Goal: Task Accomplishment & Management: Manage account settings

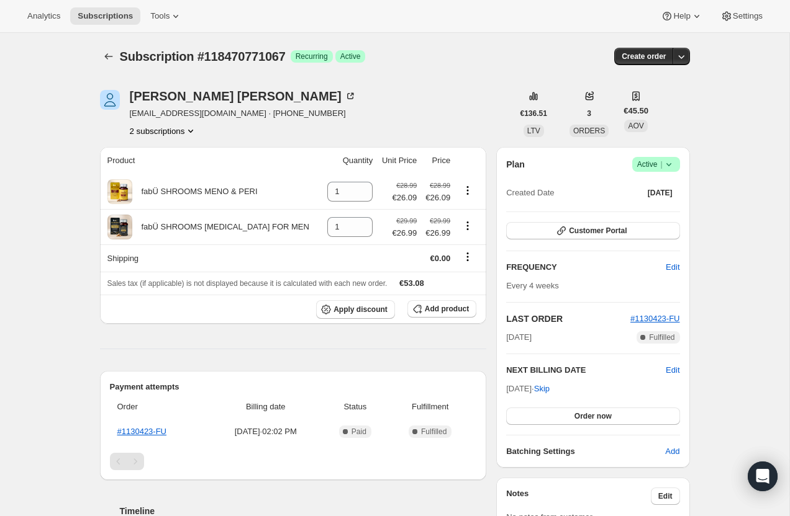
click at [169, 135] on button "2 subscriptions" at bounding box center [164, 131] width 68 height 12
click at [169, 152] on span "116407304571" at bounding box center [145, 154] width 54 height 9
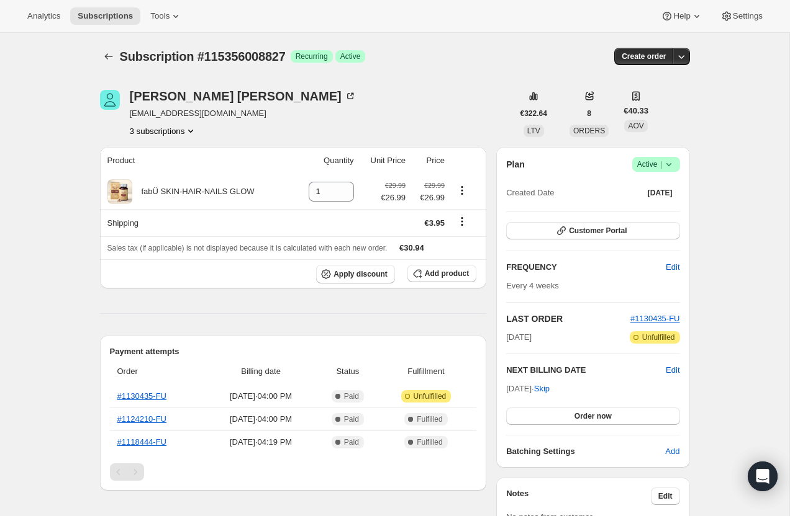
click at [169, 133] on button "3 subscriptions" at bounding box center [164, 131] width 68 height 12
click at [171, 131] on button "3 subscriptions" at bounding box center [164, 131] width 68 height 12
click at [180, 158] on span "113780982139" at bounding box center [162, 154] width 91 height 12
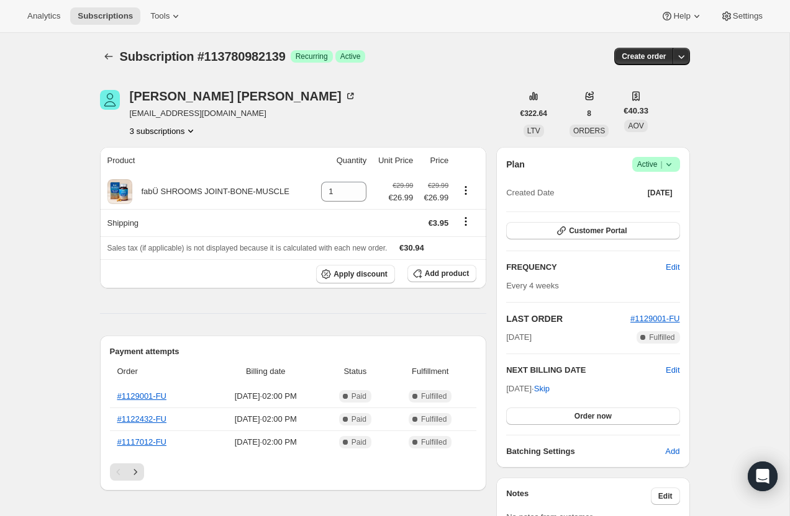
click at [175, 130] on button "3 subscriptions" at bounding box center [164, 131] width 68 height 12
click at [177, 192] on span "116761690491" at bounding box center [162, 197] width 91 height 12
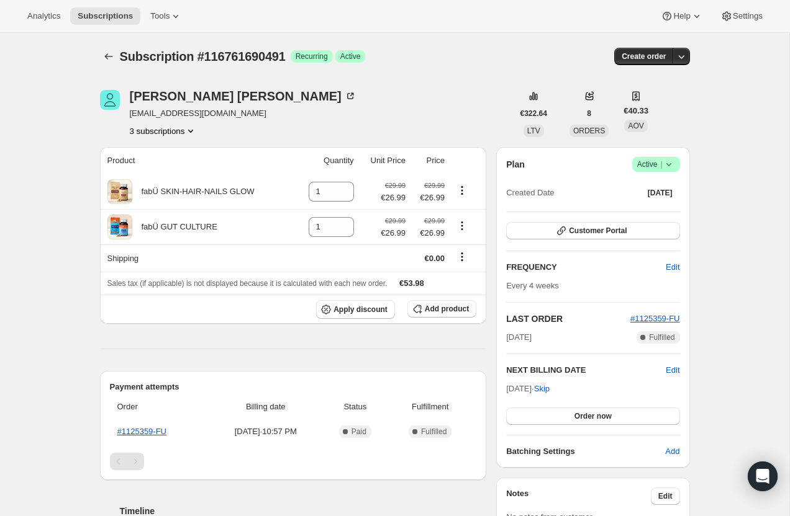
click at [412, 136] on div "Mary Moynihan sosmmoynihan@gmail.com 3 subscriptions" at bounding box center [306, 113] width 413 height 47
click at [182, 132] on button "3 subscriptions" at bounding box center [164, 131] width 68 height 12
click at [197, 173] on span "115356008827" at bounding box center [163, 175] width 91 height 12
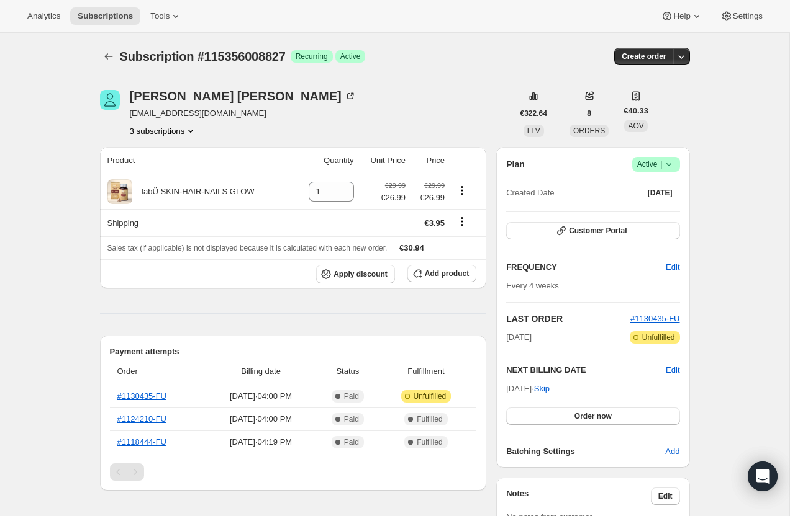
click at [674, 165] on icon at bounding box center [668, 164] width 12 height 12
click at [660, 208] on span "Cancel subscription" at bounding box center [652, 209] width 70 height 9
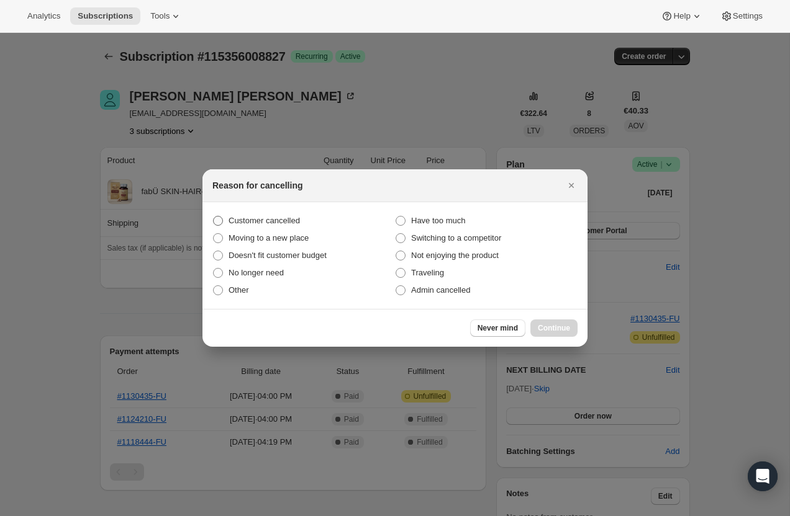
click at [270, 217] on span "Customer cancelled" at bounding box center [263, 220] width 71 height 9
click at [214, 217] on input "Customer cancelled" at bounding box center [213, 216] width 1 height 1
radio input "true"
click at [412, 220] on span "Have too much" at bounding box center [438, 220] width 54 height 9
click at [396, 217] on input "Have too much" at bounding box center [395, 216] width 1 height 1
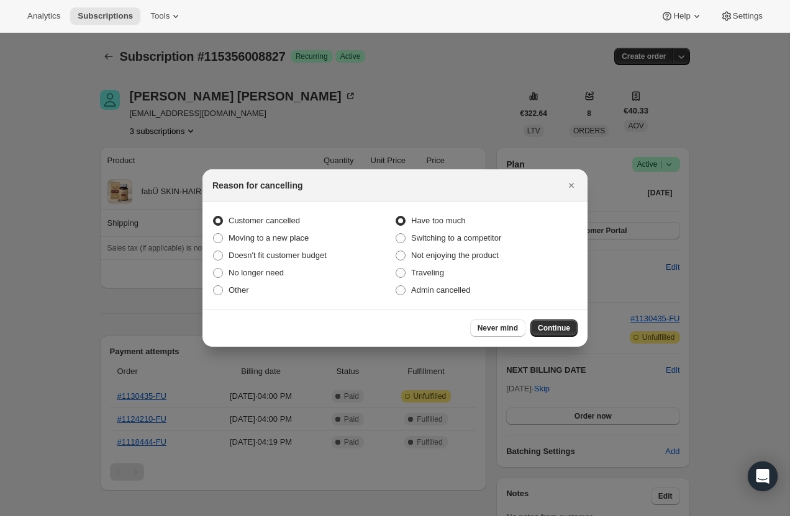
radio input "true"
radio input "false"
click at [558, 341] on div "Never mind Continue" at bounding box center [394, 328] width 385 height 38
click at [554, 331] on span "Continue" at bounding box center [554, 328] width 32 height 10
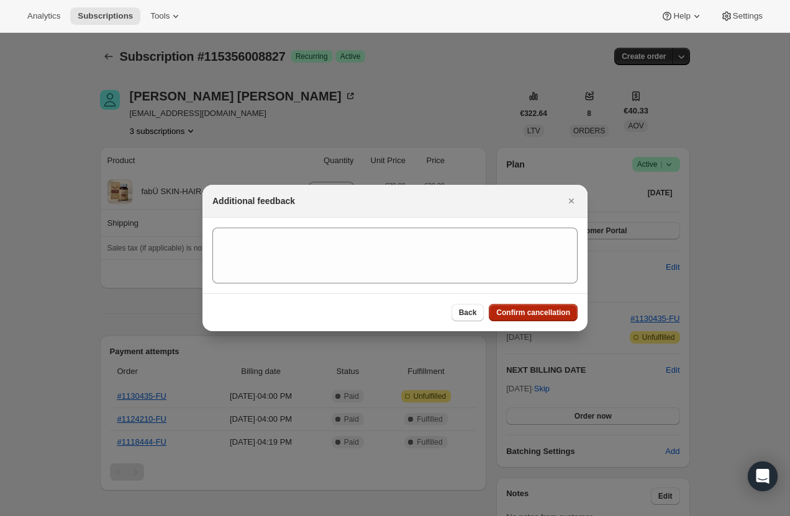
click at [544, 320] on button "Confirm cancellation" at bounding box center [533, 312] width 89 height 17
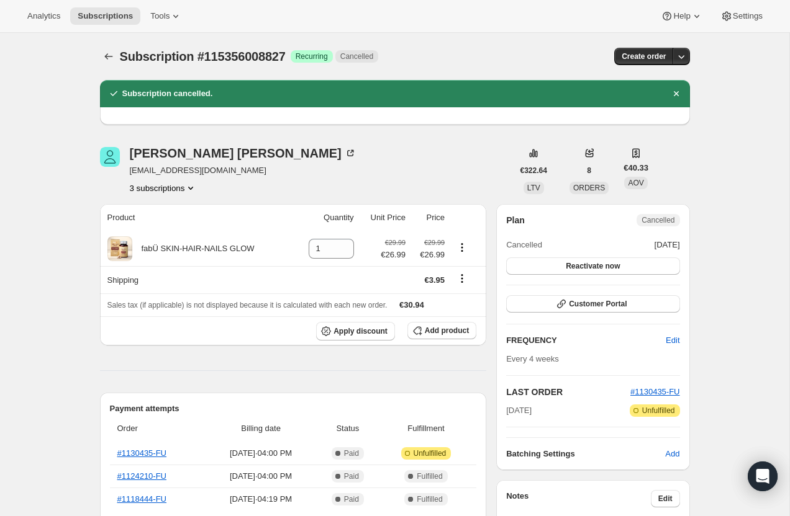
click at [183, 191] on button "3 subscriptions" at bounding box center [164, 188] width 68 height 12
click at [184, 212] on span "113780982139" at bounding box center [162, 211] width 91 height 12
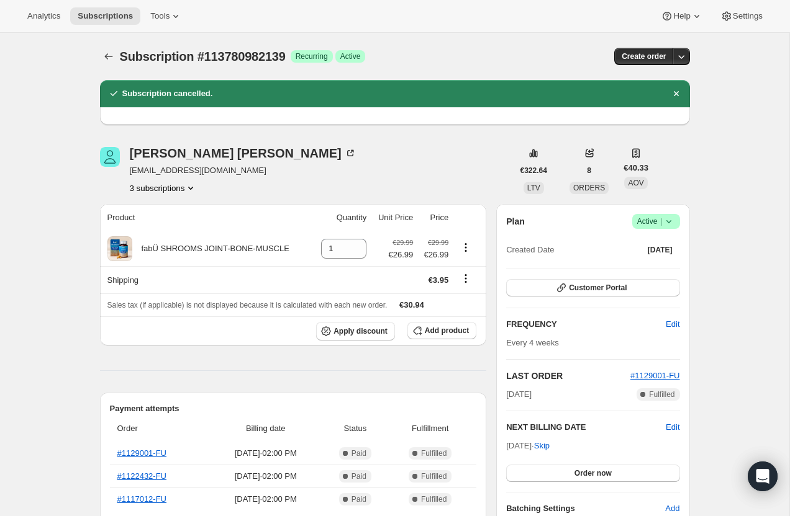
click at [156, 189] on button "3 subscriptions" at bounding box center [164, 188] width 68 height 12
click at [172, 261] on button "116761690491" at bounding box center [163, 253] width 98 height 20
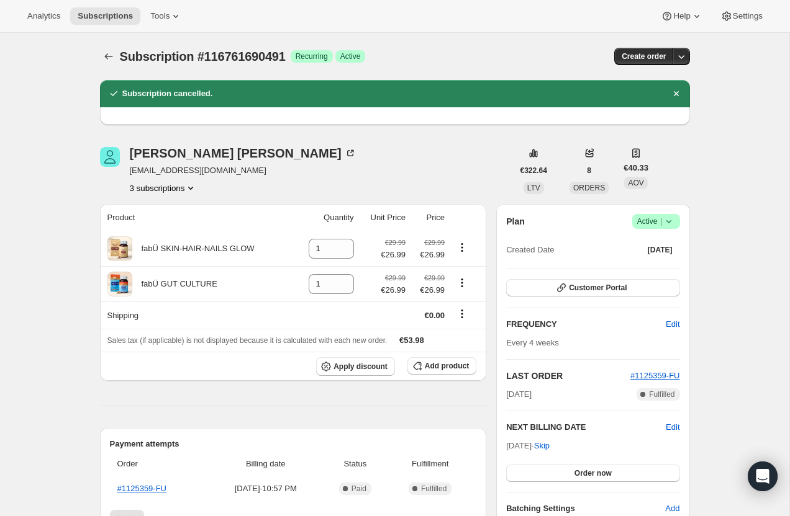
click at [194, 183] on icon "Product actions" at bounding box center [190, 188] width 12 height 12
click at [185, 189] on button "3 subscriptions" at bounding box center [164, 188] width 68 height 12
click at [184, 213] on span "113780982139" at bounding box center [163, 211] width 91 height 12
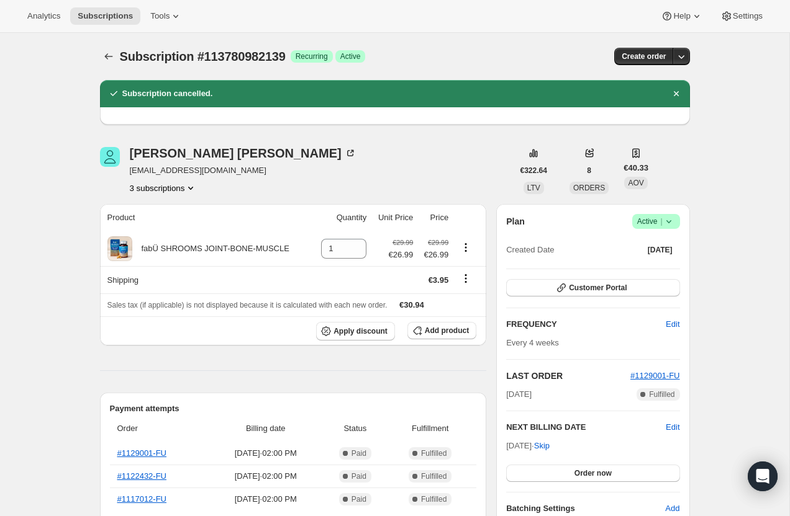
click at [184, 178] on div "Mary Moynihan sosmmoynihan@gmail.com 3 subscriptions" at bounding box center [243, 170] width 227 height 47
click at [184, 189] on button "3 subscriptions" at bounding box center [164, 188] width 68 height 12
click at [179, 251] on span "116761690491" at bounding box center [162, 254] width 91 height 12
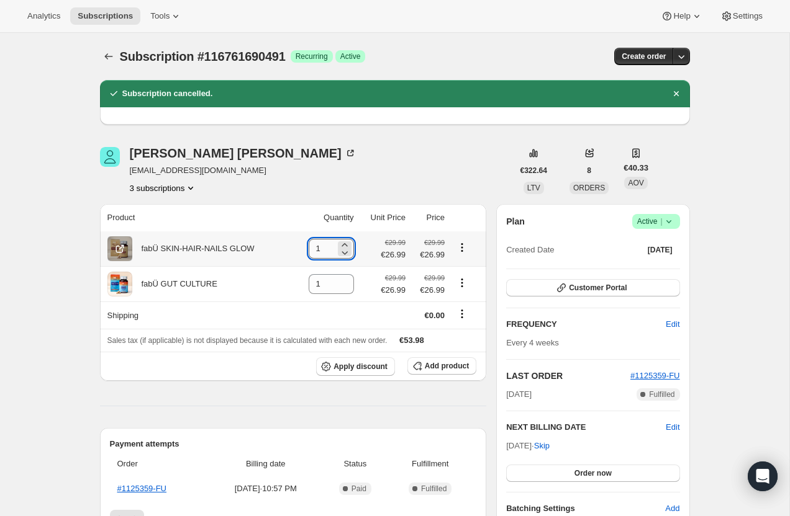
click at [329, 251] on input "1" at bounding box center [322, 249] width 27 height 20
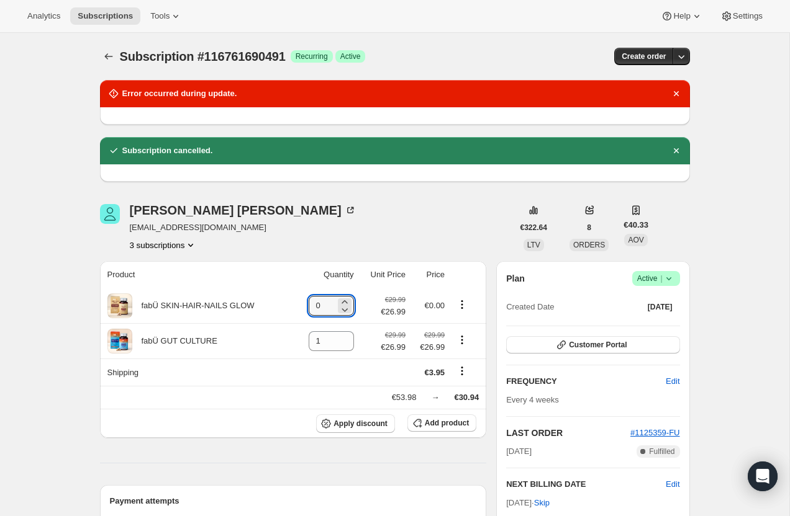
type input "0"
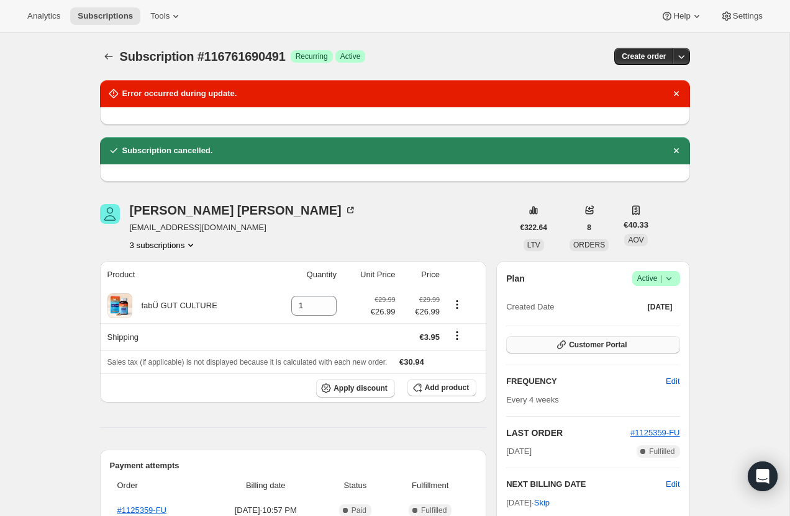
click at [612, 353] on button "Customer Portal" at bounding box center [592, 344] width 173 height 17
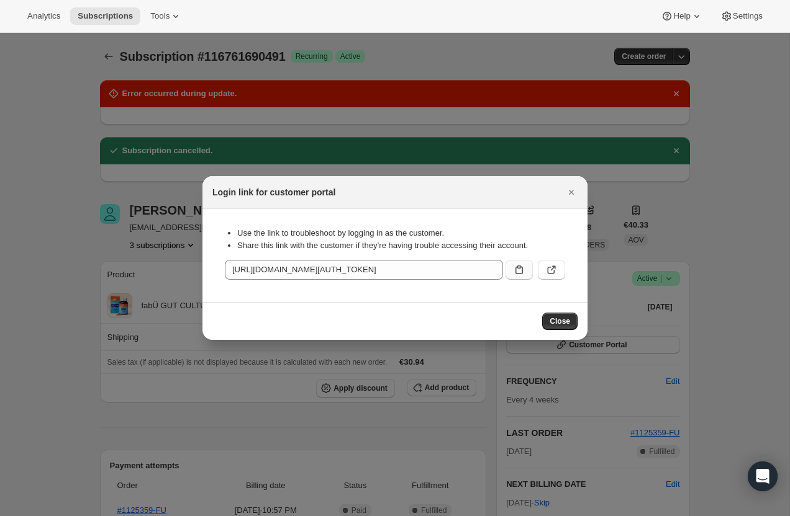
click at [525, 269] on button ":r137:" at bounding box center [518, 270] width 27 height 20
click at [564, 316] on button "Close" at bounding box center [559, 321] width 35 height 17
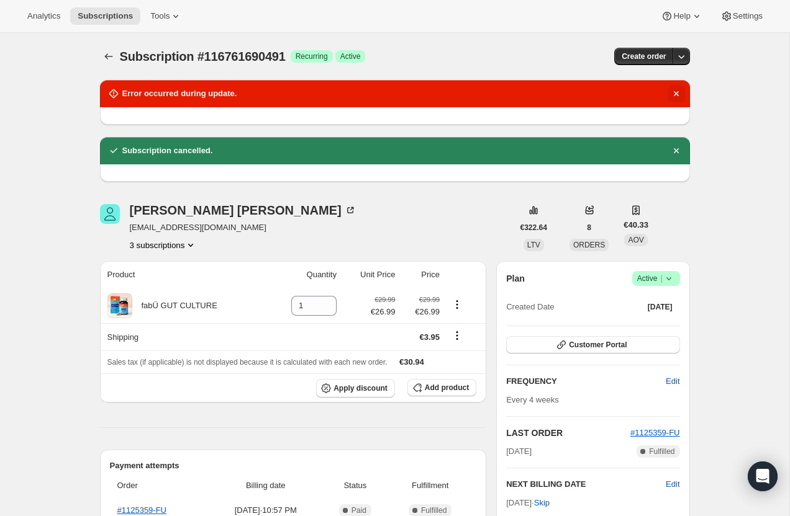
click at [677, 88] on icon "Dismiss notification" at bounding box center [676, 94] width 12 height 12
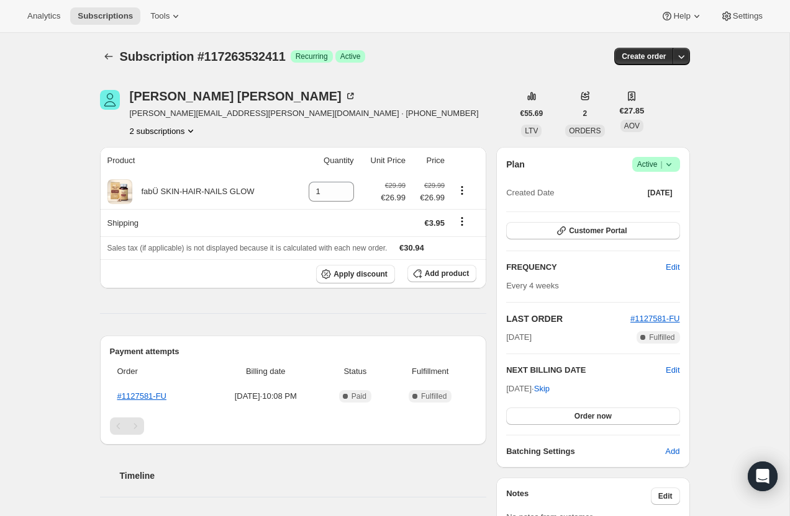
click at [150, 136] on button "2 subscriptions" at bounding box center [164, 131] width 68 height 12
click at [160, 153] on span "117263073659" at bounding box center [145, 154] width 54 height 9
click at [436, 275] on span "Add product" at bounding box center [447, 274] width 44 height 10
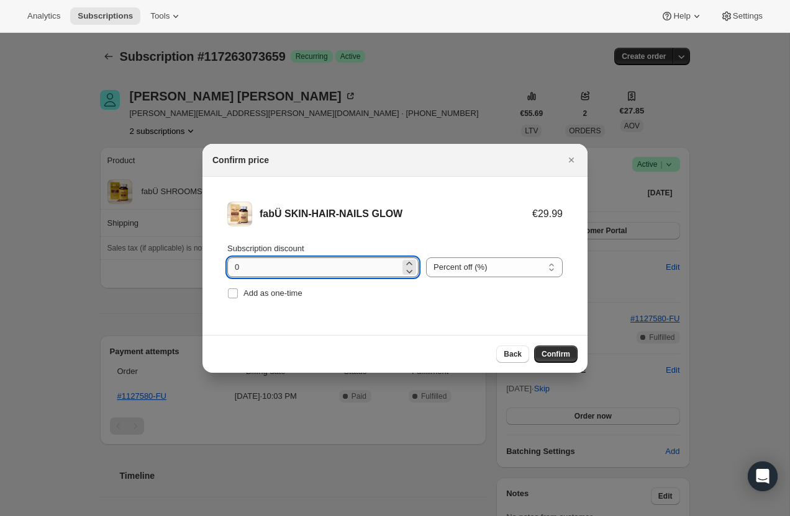
click at [326, 271] on input "0" at bounding box center [313, 268] width 173 height 20
type input "10"
click at [562, 357] on span "Confirm" at bounding box center [555, 354] width 29 height 10
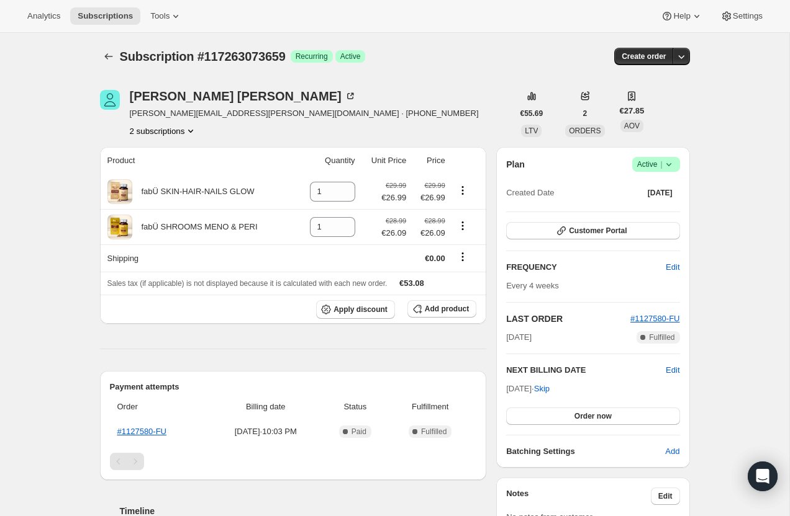
click at [168, 136] on button "2 subscriptions" at bounding box center [164, 131] width 68 height 12
click at [164, 169] on span "117263532411" at bounding box center [162, 175] width 91 height 12
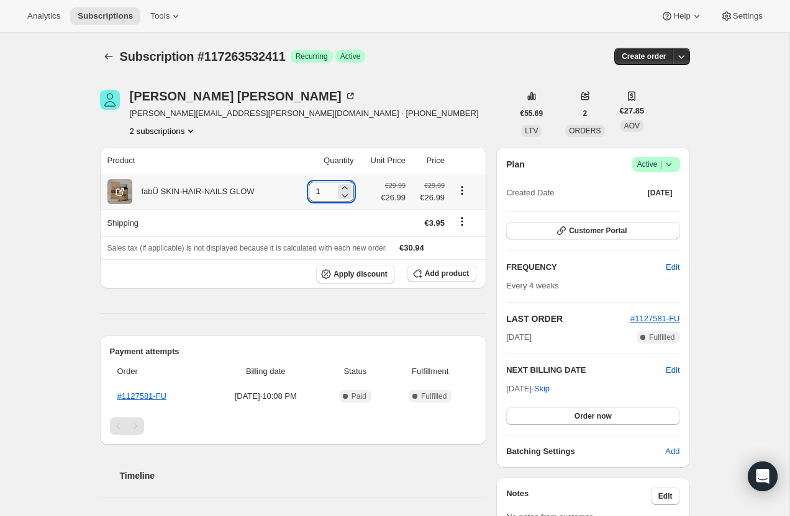
click at [320, 191] on input "1" at bounding box center [322, 192] width 27 height 20
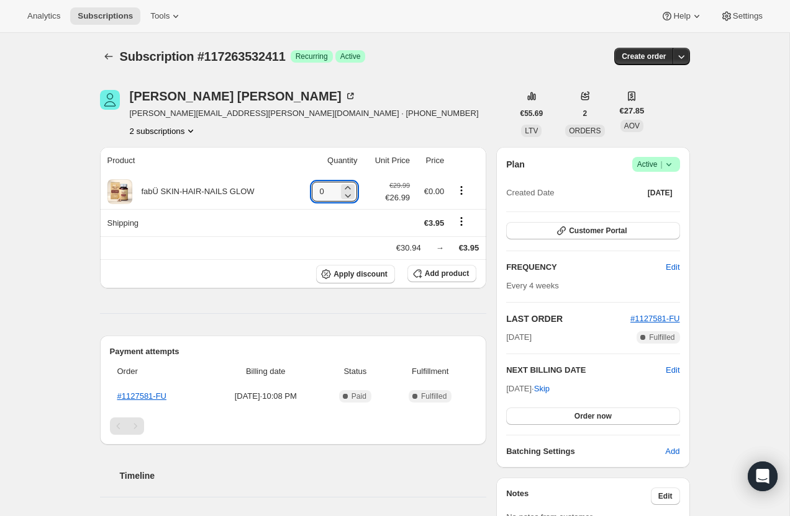
type input "0"
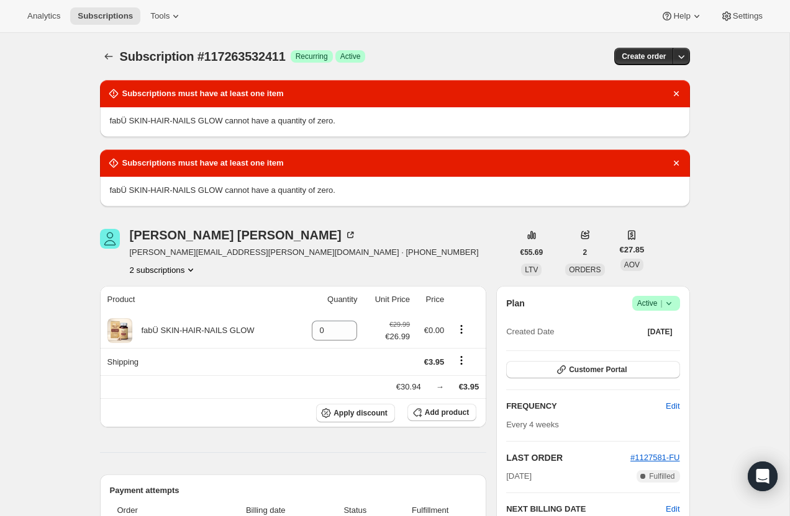
click at [670, 307] on icon at bounding box center [668, 303] width 12 height 12
click at [672, 345] on span "Cancel subscription" at bounding box center [652, 349] width 70 height 9
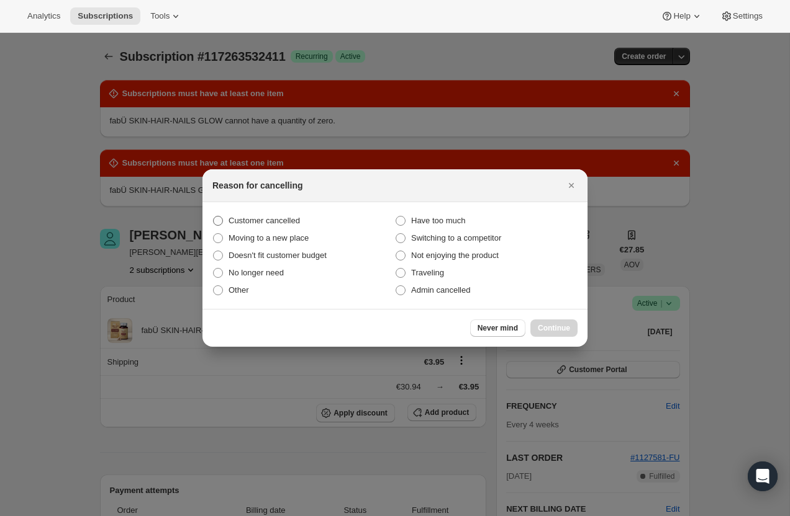
click at [286, 219] on span "Customer cancelled" at bounding box center [263, 220] width 71 height 9
click at [214, 217] on input "Customer cancelled" at bounding box center [213, 216] width 1 height 1
radio input "true"
click at [554, 331] on span "Continue" at bounding box center [554, 328] width 32 height 10
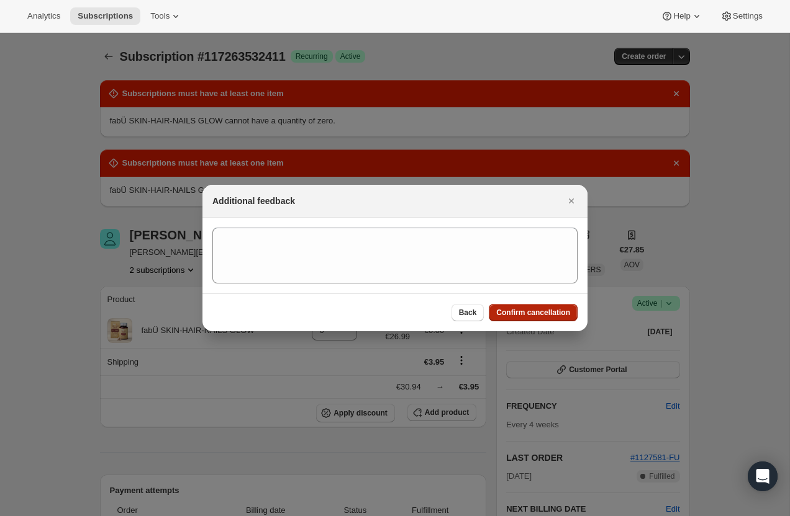
click at [537, 305] on button "Confirm cancellation" at bounding box center [533, 312] width 89 height 17
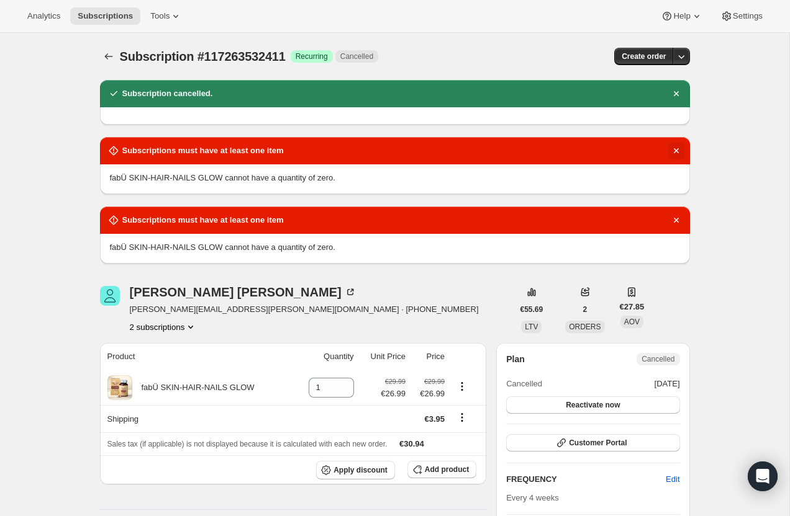
click at [672, 151] on icon "Dismiss notification" at bounding box center [676, 151] width 12 height 12
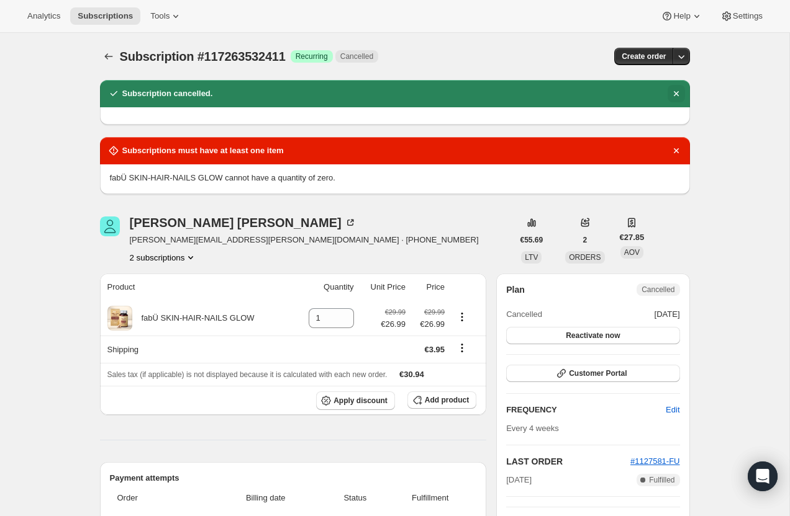
click at [672, 151] on icon "Dismiss notification" at bounding box center [676, 151] width 12 height 12
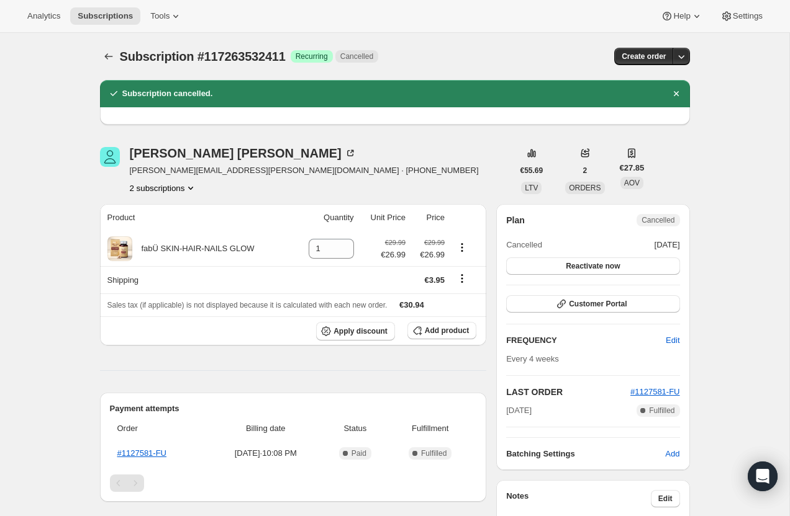
click at [141, 190] on button "2 subscriptions" at bounding box center [164, 188] width 68 height 12
click at [155, 217] on span "117263073659" at bounding box center [163, 211] width 91 height 12
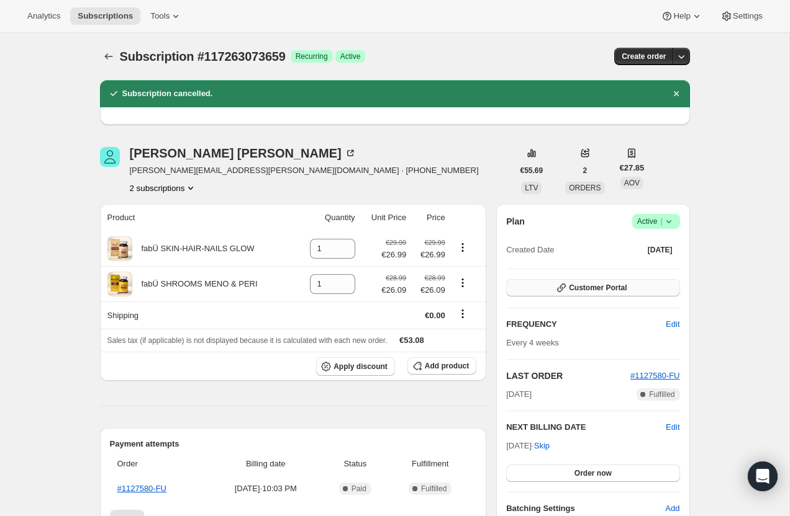
click at [565, 284] on icon "button" at bounding box center [561, 288] width 12 height 12
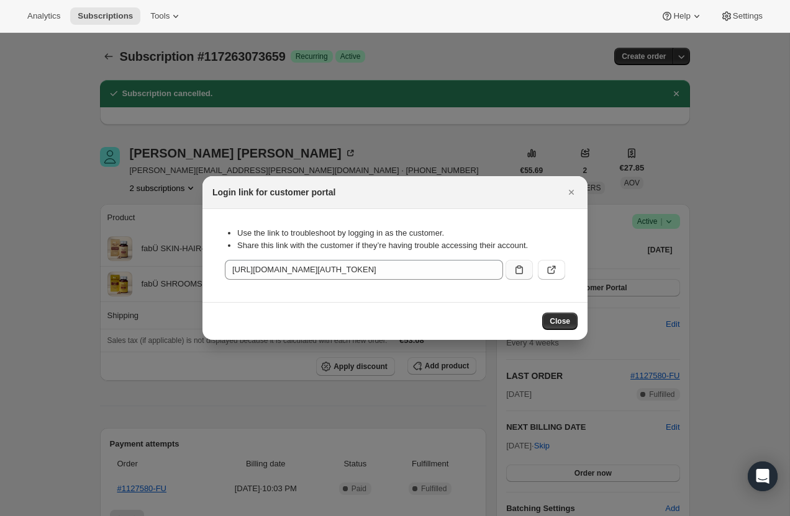
click at [522, 268] on icon ":rq4:" at bounding box center [519, 270] width 12 height 12
click at [575, 318] on button "Close" at bounding box center [559, 321] width 35 height 17
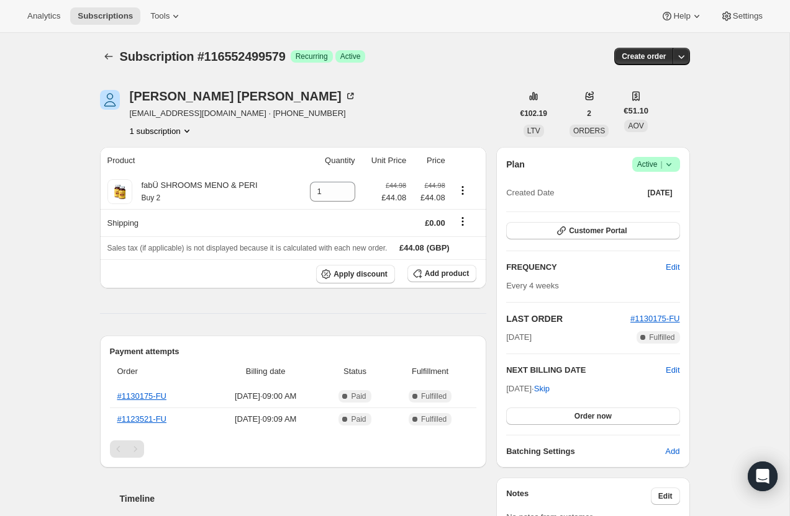
click at [672, 167] on icon at bounding box center [668, 164] width 12 height 12
click at [675, 204] on span "Cancel subscription" at bounding box center [652, 210] width 70 height 12
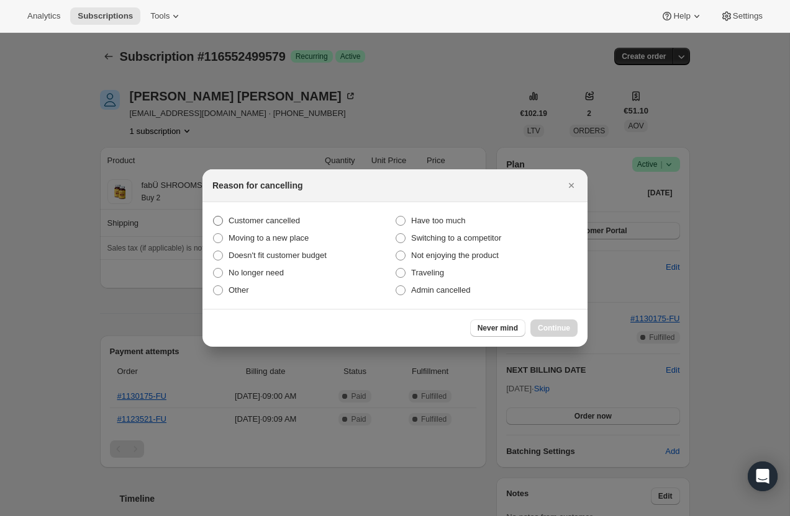
click at [283, 215] on span "Customer cancelled" at bounding box center [263, 221] width 71 height 12
click at [214, 216] on input "Customer cancelled" at bounding box center [213, 216] width 1 height 1
radio input "true"
click at [538, 331] on span "Continue" at bounding box center [554, 328] width 32 height 10
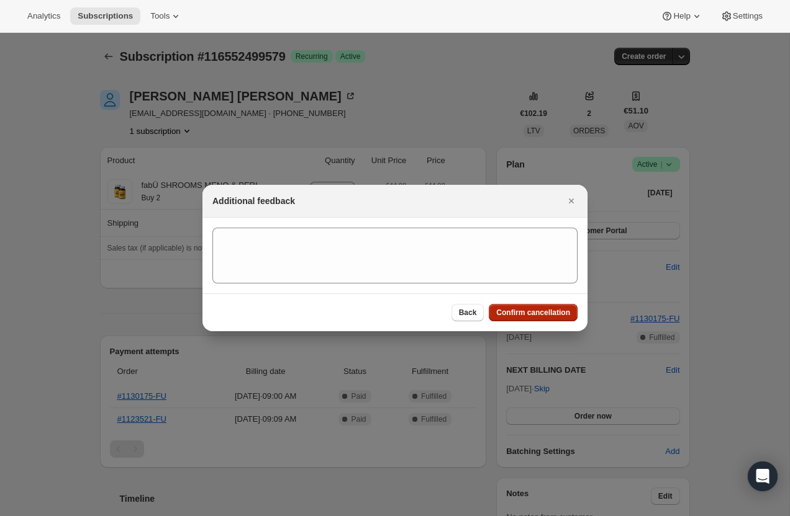
click at [530, 317] on span "Confirm cancellation" at bounding box center [533, 313] width 74 height 10
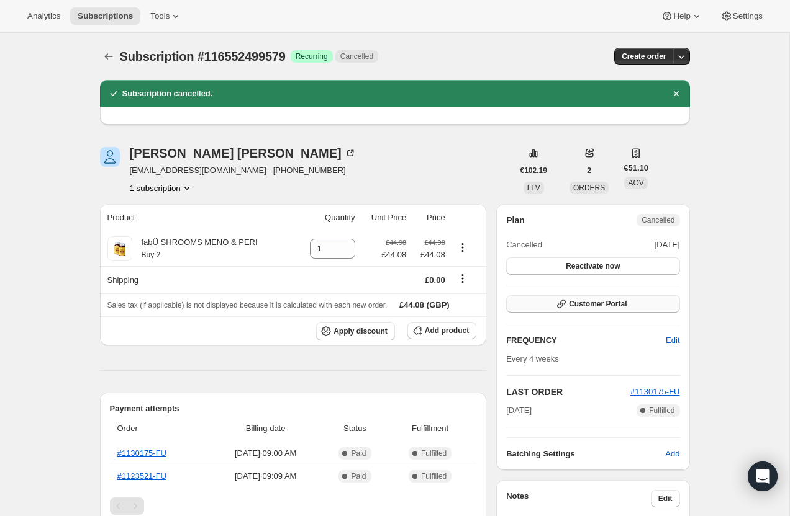
click at [612, 299] on button "Customer Portal" at bounding box center [592, 303] width 173 height 17
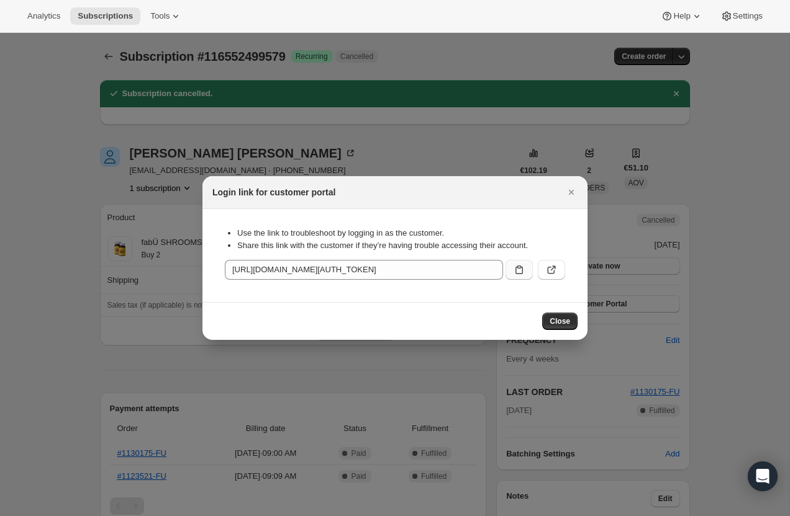
click at [519, 266] on icon ":reo:" at bounding box center [518, 270] width 7 height 9
click at [559, 324] on span "Close" at bounding box center [559, 322] width 20 height 10
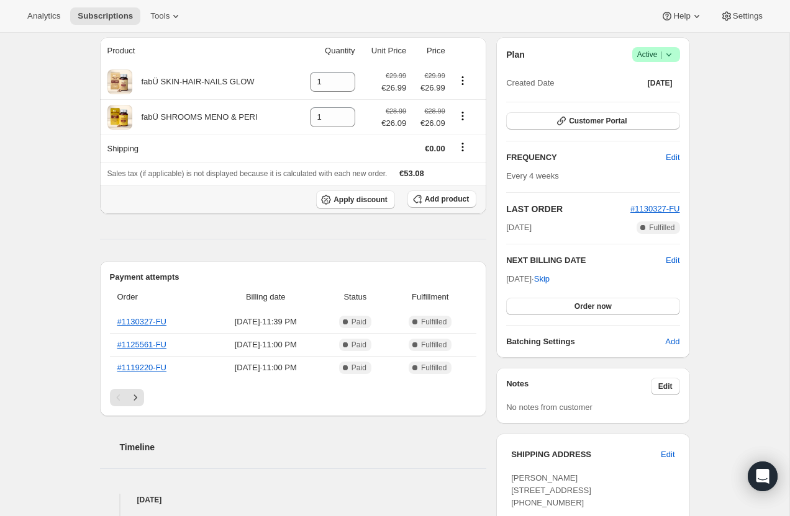
scroll to position [115, 0]
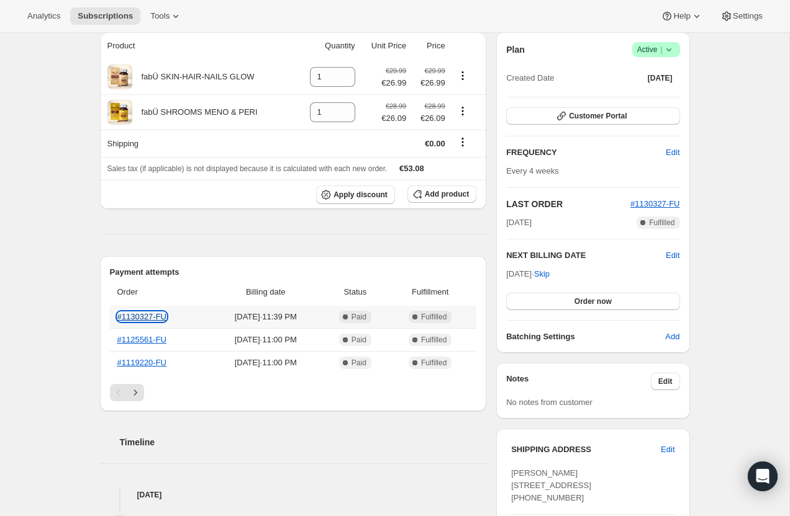
click at [158, 320] on link "#1130327-FU" at bounding box center [142, 316] width 50 height 9
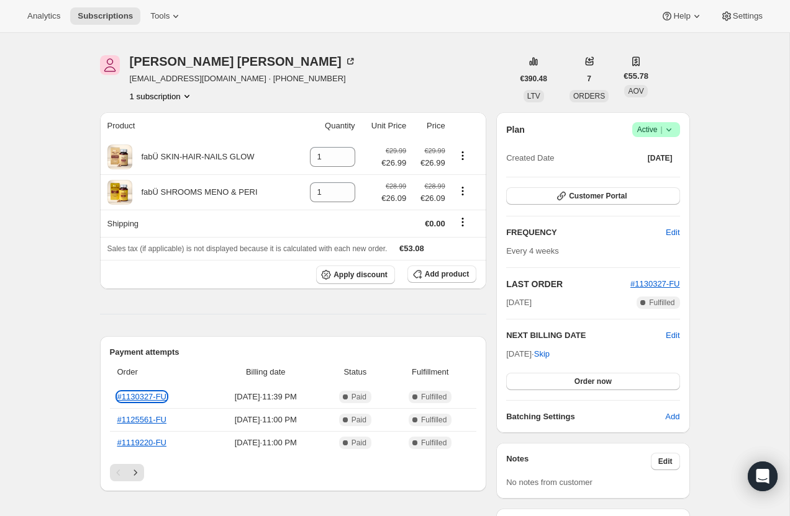
scroll to position [0, 0]
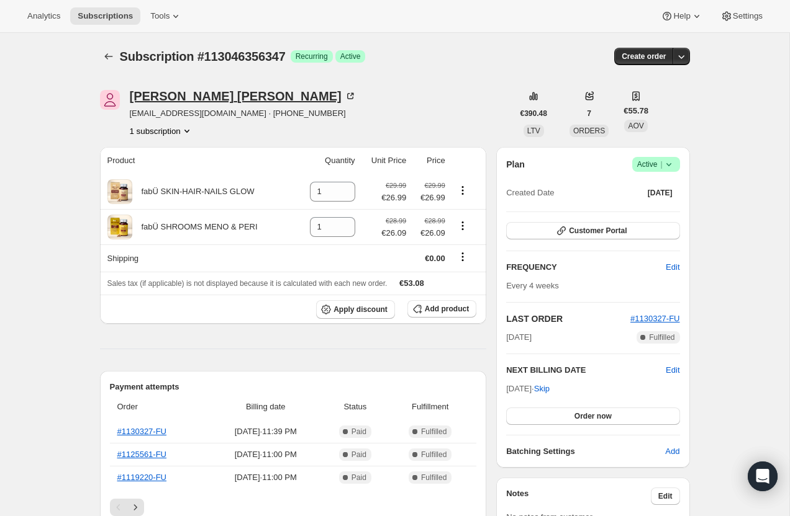
click at [191, 97] on div "[PERSON_NAME]" at bounding box center [243, 96] width 227 height 12
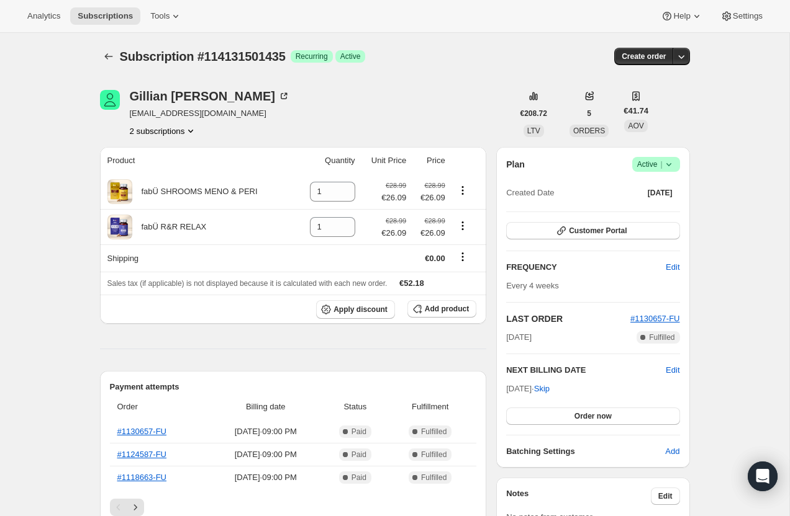
click at [154, 133] on button "2 subscriptions" at bounding box center [164, 131] width 68 height 12
click at [165, 153] on span "113863033211" at bounding box center [146, 154] width 54 height 9
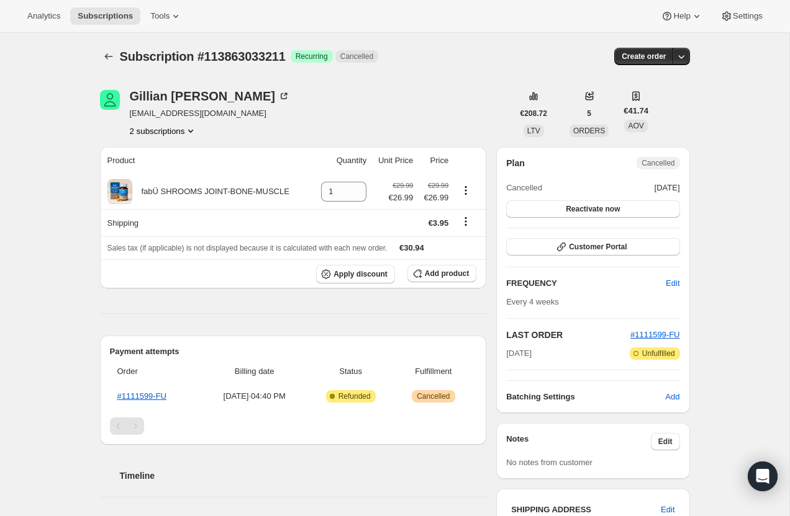
click at [173, 127] on button "2 subscriptions" at bounding box center [164, 131] width 68 height 12
click at [178, 170] on span "114131501435" at bounding box center [163, 175] width 91 height 12
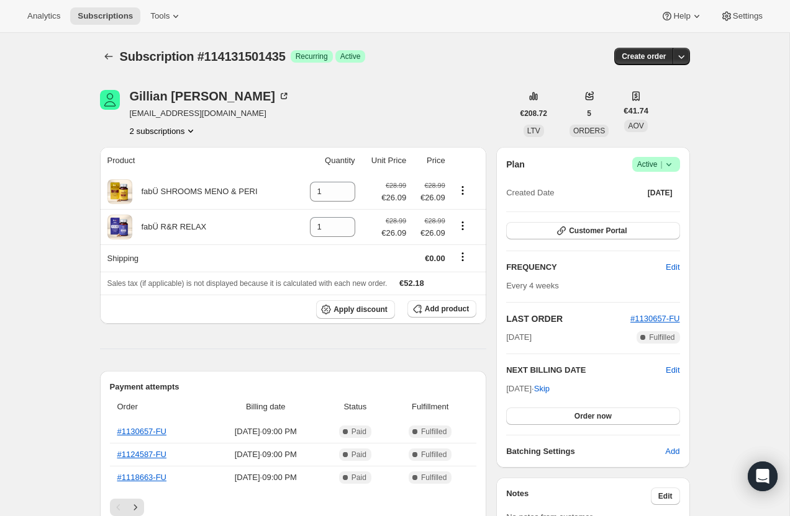
click at [673, 168] on icon at bounding box center [668, 164] width 12 height 12
click at [641, 186] on span "Pause subscription" at bounding box center [651, 188] width 68 height 9
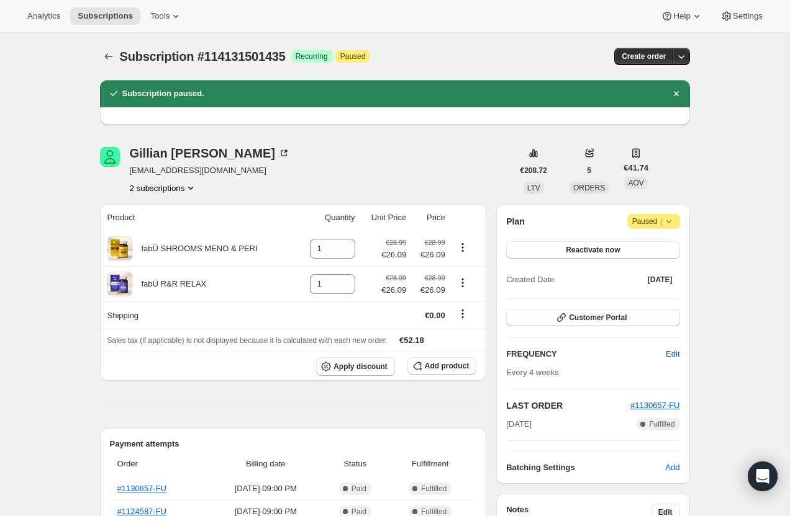
click at [600, 302] on div "Plan Attention Paused | Reactivate now Created Date [DATE] Customer Portal FREQ…" at bounding box center [592, 344] width 173 height 260
click at [600, 312] on button "Customer Portal" at bounding box center [592, 317] width 173 height 17
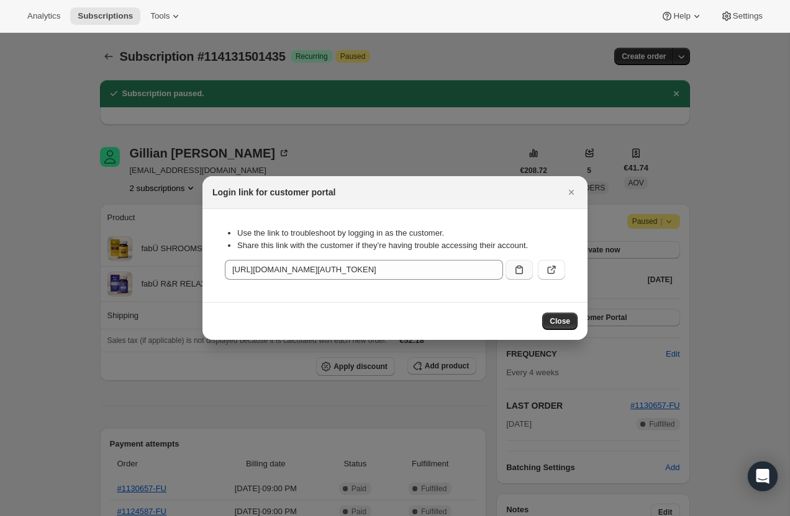
click at [523, 269] on icon ":rjj:" at bounding box center [519, 270] width 12 height 12
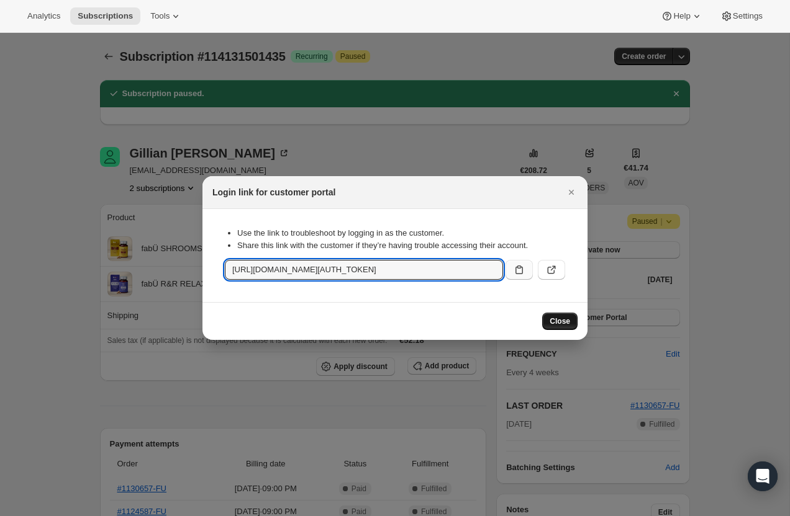
click at [556, 315] on button "Close" at bounding box center [559, 321] width 35 height 17
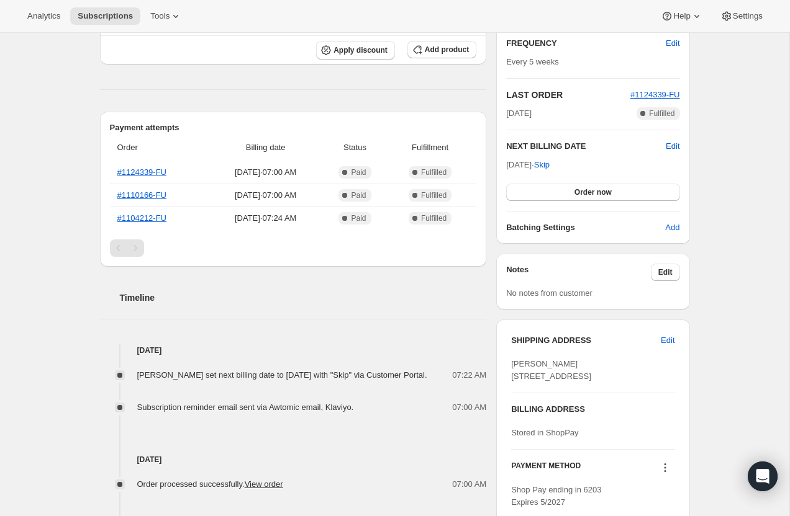
scroll to position [322, 0]
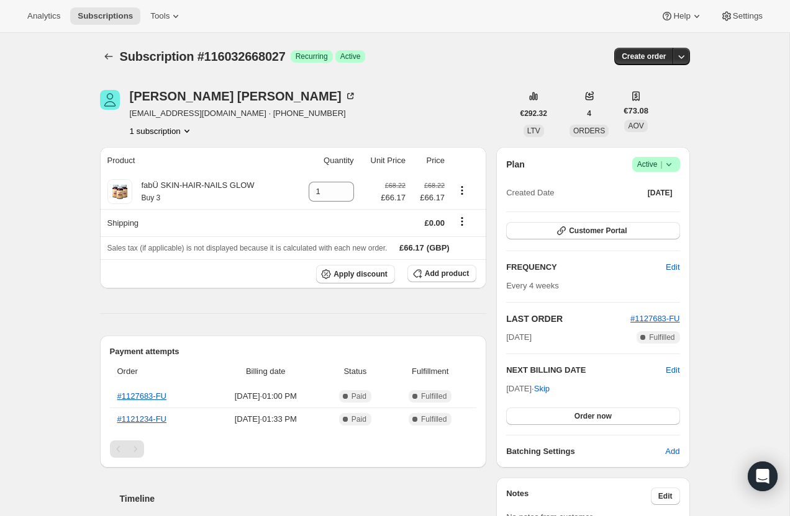
click at [670, 165] on icon at bounding box center [668, 164] width 12 height 12
click at [667, 189] on span "Pause subscription" at bounding box center [651, 188] width 68 height 9
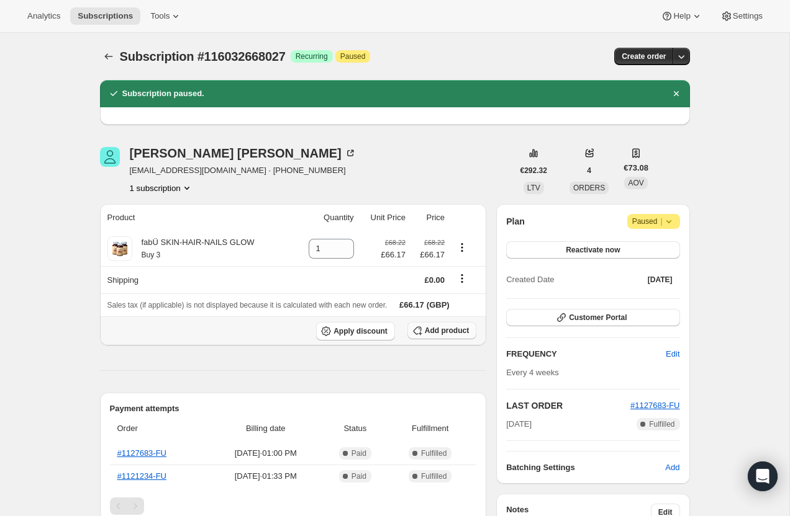
click at [418, 330] on icon "button" at bounding box center [418, 328] width 1 height 1
click at [556, 320] on icon "button" at bounding box center [561, 318] width 12 height 12
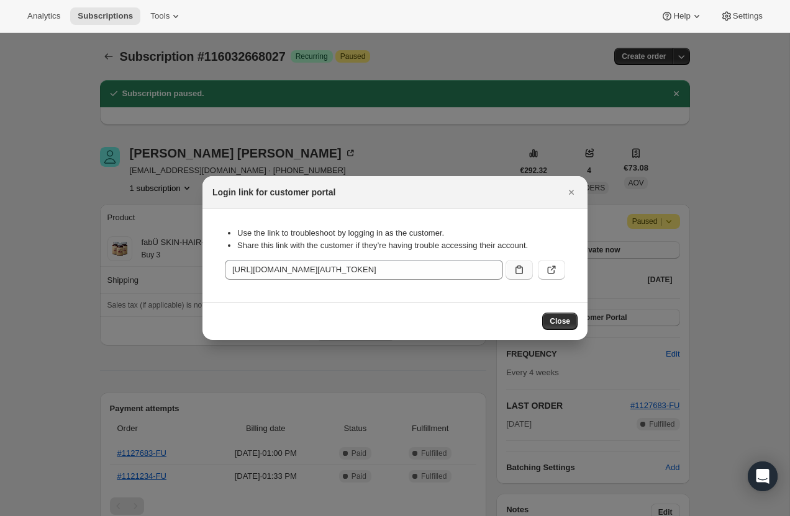
click at [524, 266] on icon ":reb:" at bounding box center [519, 270] width 12 height 12
click at [567, 322] on span "Close" at bounding box center [559, 322] width 20 height 10
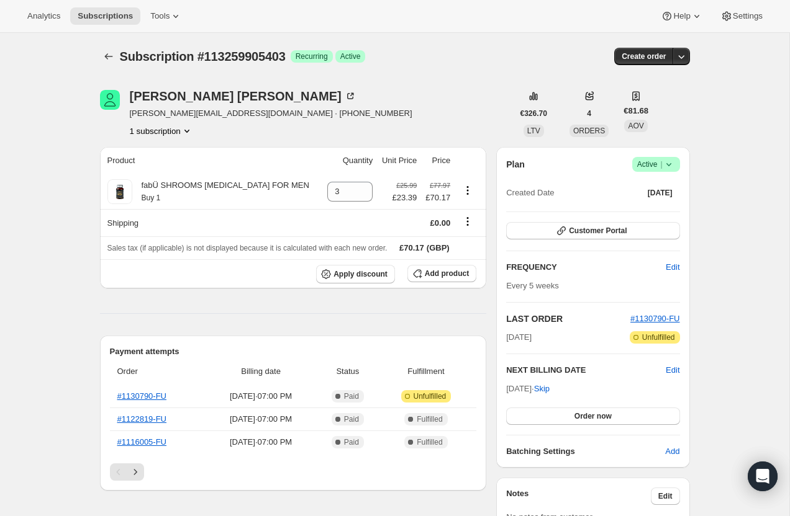
click at [670, 166] on icon at bounding box center [668, 164] width 12 height 12
click at [647, 207] on span "Cancel subscription" at bounding box center [652, 209] width 70 height 9
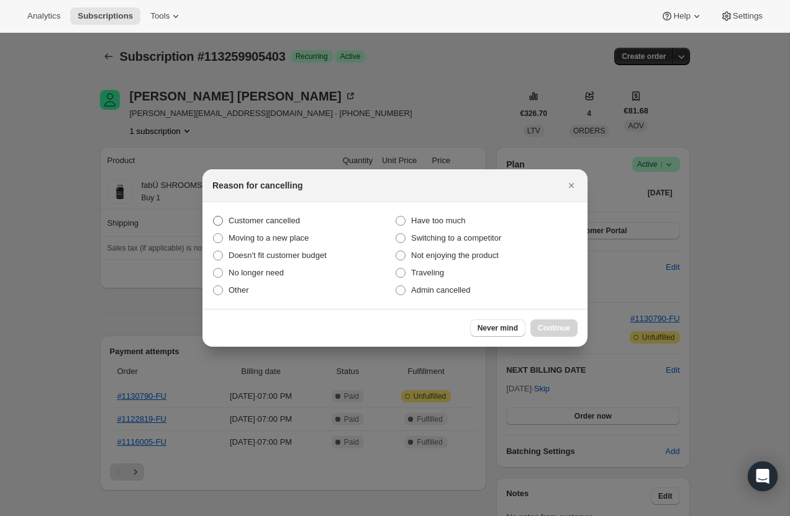
click at [287, 216] on span "Customer cancelled" at bounding box center [263, 220] width 71 height 9
click at [214, 216] on input "Customer cancelled" at bounding box center [213, 216] width 1 height 1
radio input "true"
click at [551, 328] on span "Continue" at bounding box center [554, 328] width 32 height 10
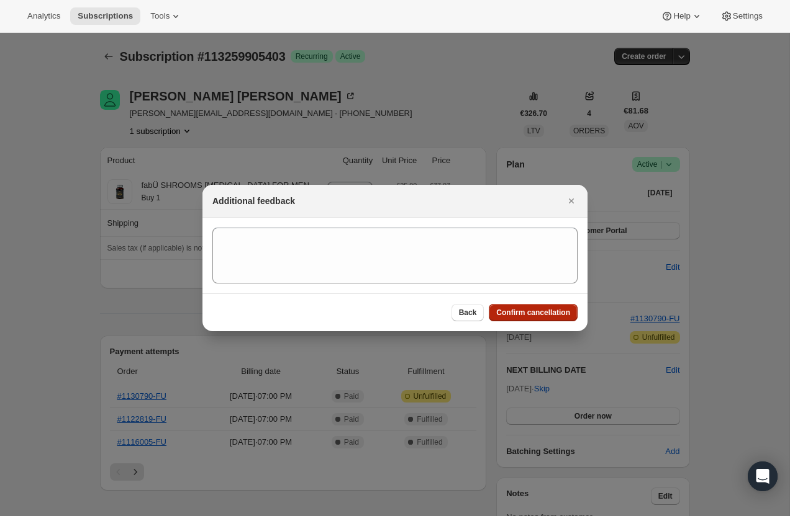
click at [533, 307] on button "Confirm cancellation" at bounding box center [533, 312] width 89 height 17
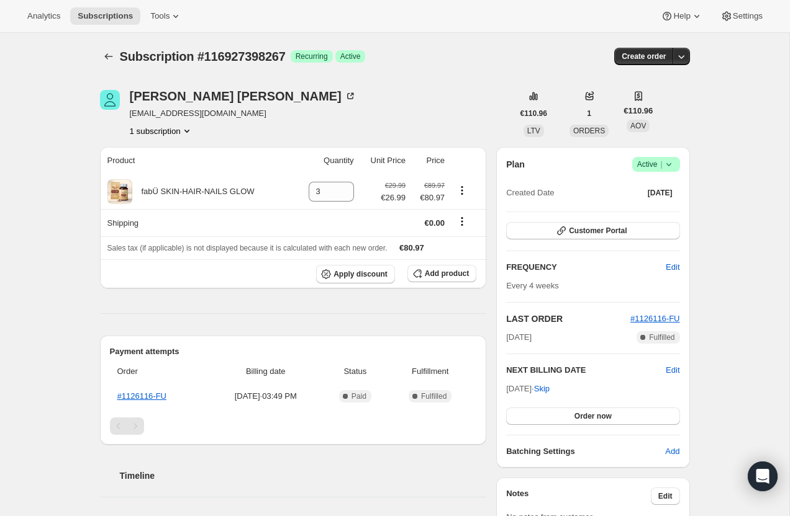
click at [672, 162] on icon at bounding box center [668, 164] width 12 height 12
click at [657, 207] on span "Cancel subscription" at bounding box center [652, 209] width 70 height 9
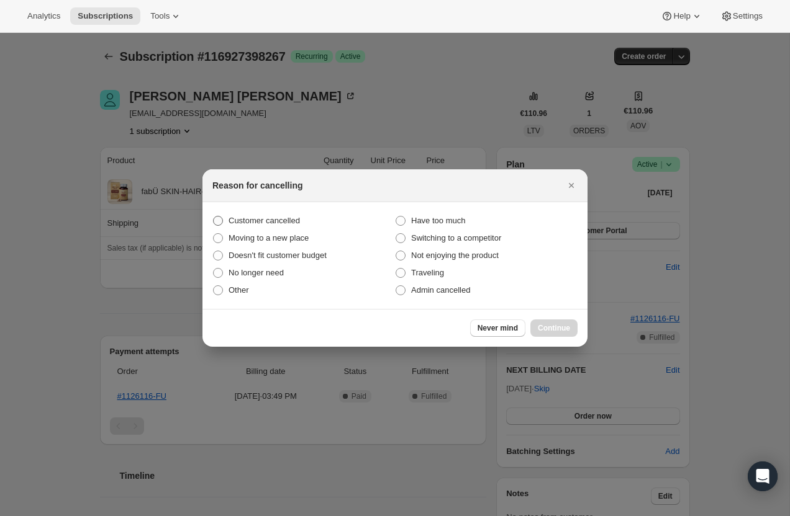
click at [273, 220] on span "Customer cancelled" at bounding box center [263, 220] width 71 height 9
click at [214, 217] on input "Customer cancelled" at bounding box center [213, 216] width 1 height 1
radio input "true"
click at [552, 325] on span "Continue" at bounding box center [554, 328] width 32 height 10
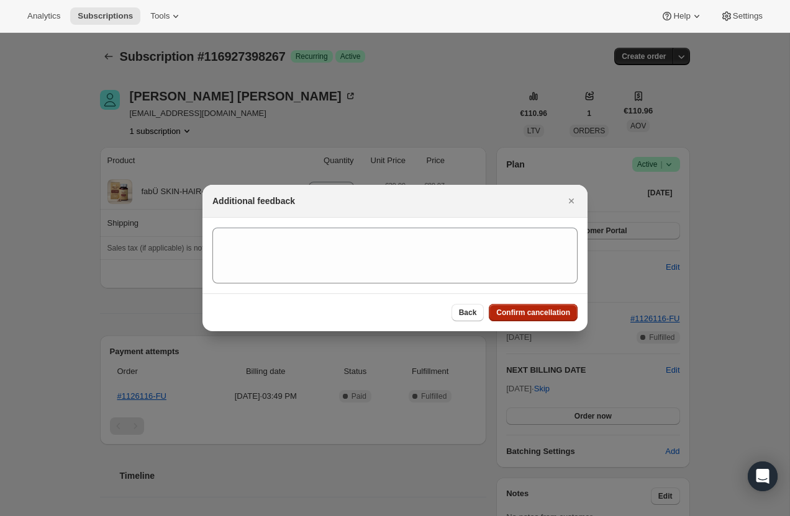
click at [520, 308] on button "Confirm cancellation" at bounding box center [533, 312] width 89 height 17
